Goal: Navigation & Orientation: Find specific page/section

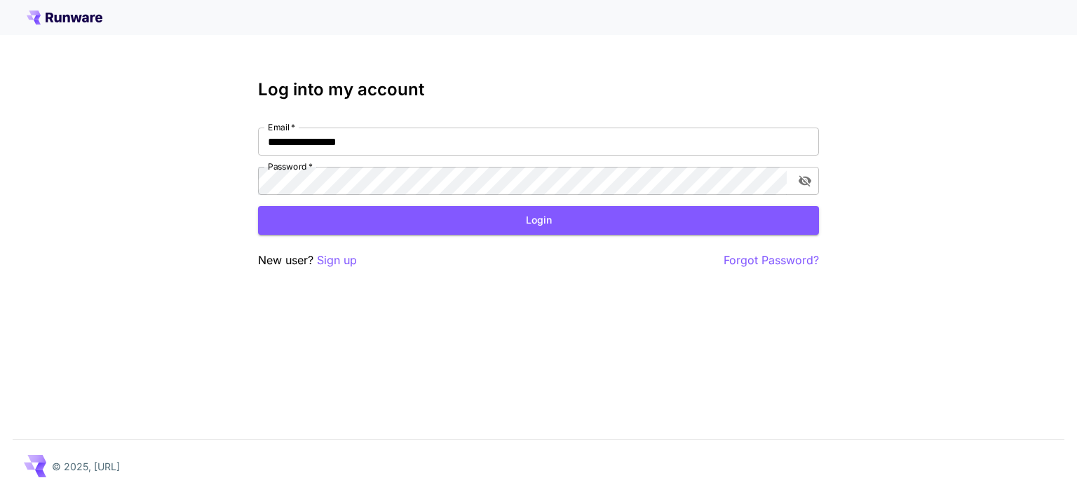
drag, startPoint x: 437, startPoint y: 209, endPoint x: 424, endPoint y: 222, distance: 17.8
click at [425, 221] on button "Login" at bounding box center [538, 220] width 561 height 29
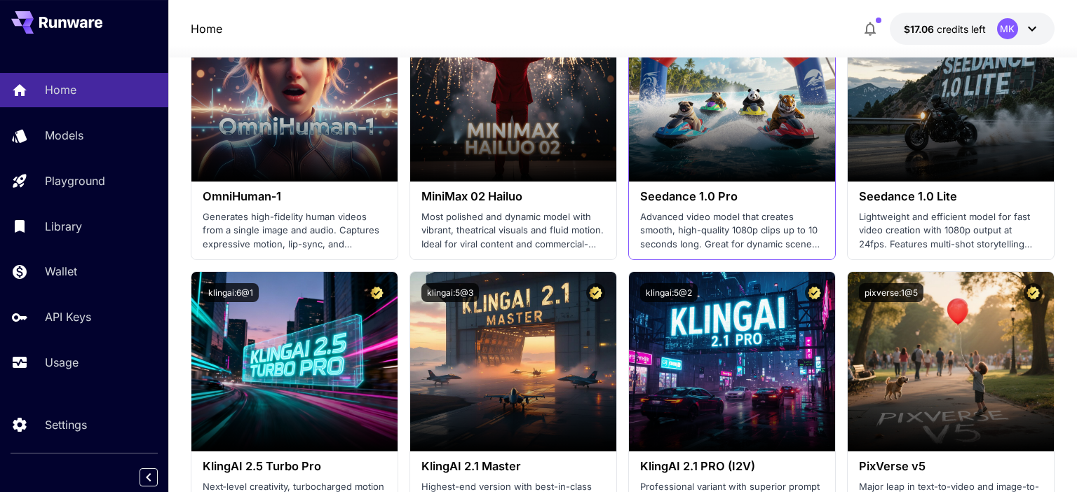
scroll to position [296, 0]
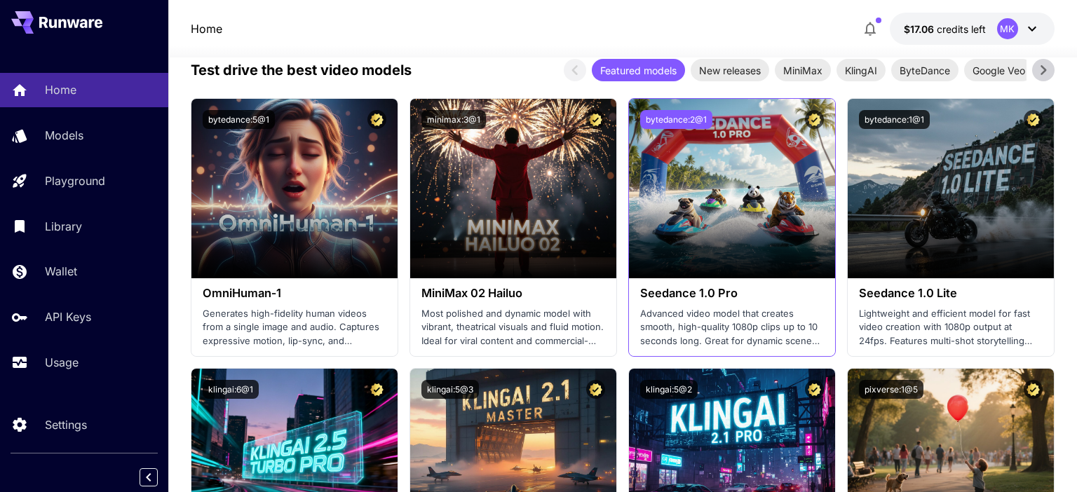
click at [683, 119] on button "bytedance:2@1" at bounding box center [676, 119] width 72 height 19
click at [688, 122] on button "bytedance:2@1" at bounding box center [676, 119] width 72 height 19
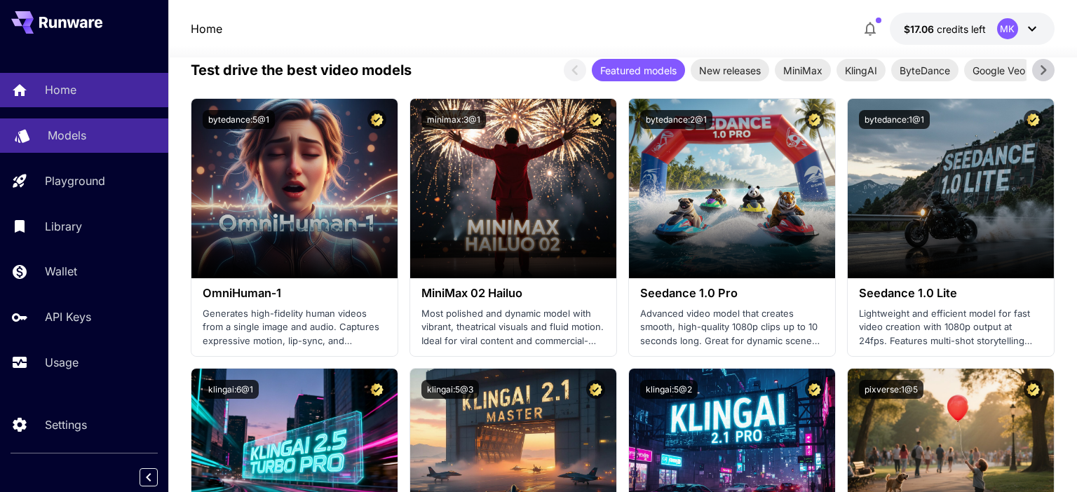
click at [130, 132] on div "Models" at bounding box center [102, 135] width 109 height 17
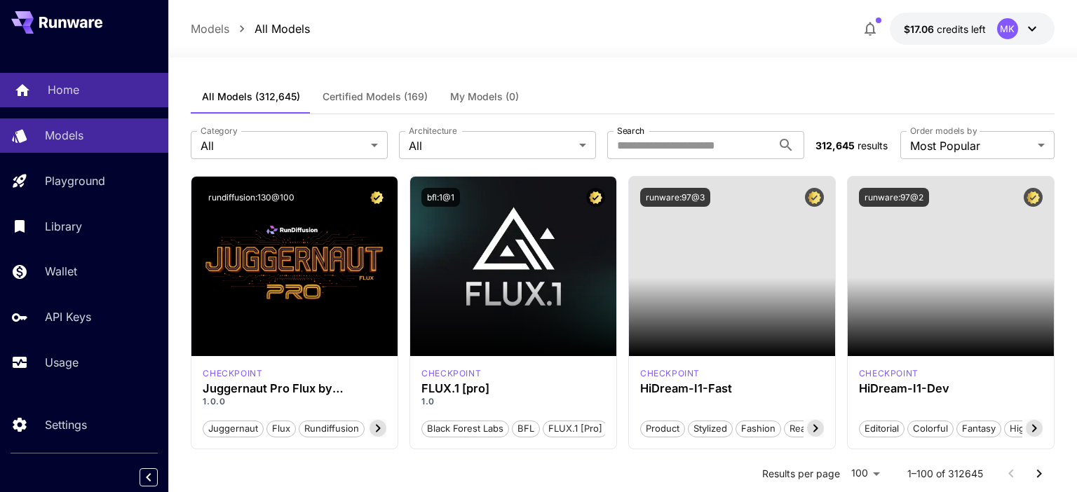
click at [69, 87] on p "Home" at bounding box center [64, 89] width 32 height 17
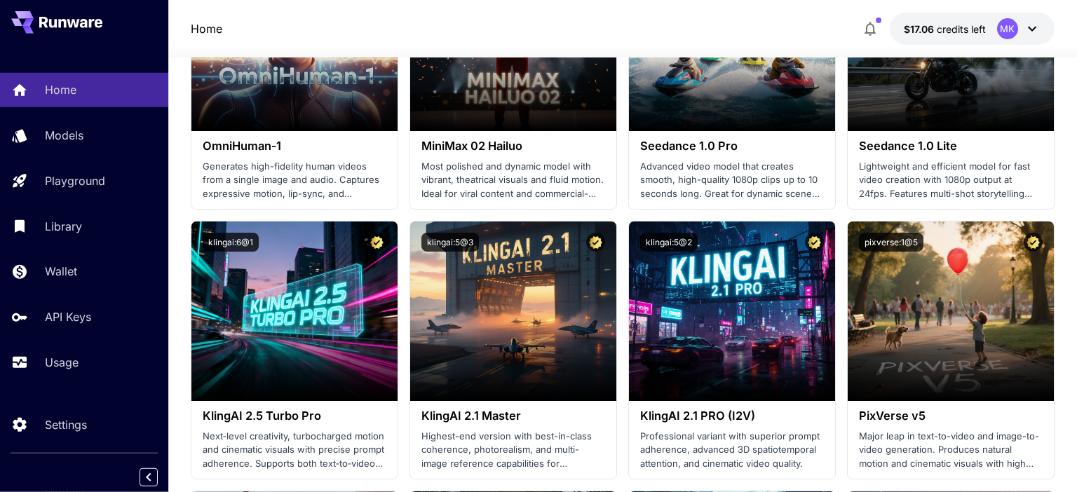
scroll to position [296, 0]
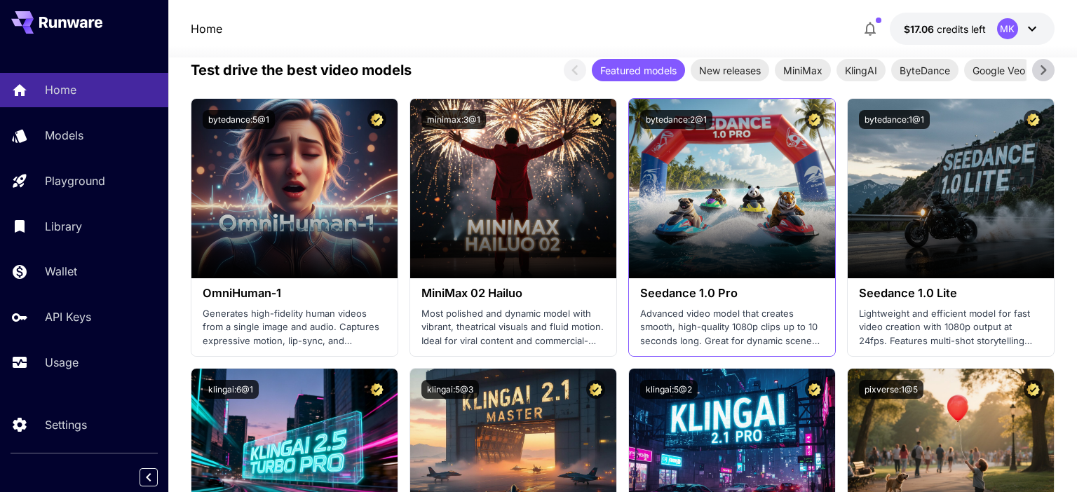
click at [691, 108] on div "bytedance:2@1" at bounding box center [732, 119] width 206 height 41
click at [691, 116] on button "bytedance:2@1" at bounding box center [676, 119] width 72 height 19
click at [660, 119] on button "bytedance:2@1" at bounding box center [676, 119] width 72 height 19
